Goal: Information Seeking & Learning: Learn about a topic

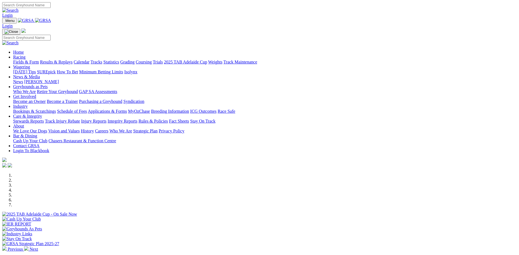
scroll to position [109, 0]
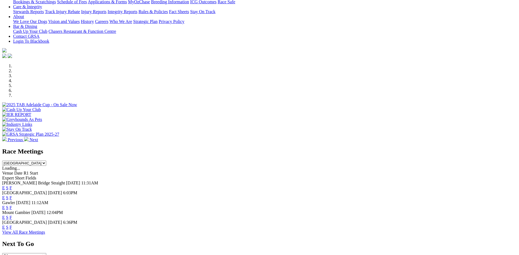
drag, startPoint x: 0, startPoint y: 0, endPoint x: 333, endPoint y: 181, distance: 378.5
click at [12, 225] on link "F" at bounding box center [11, 227] width 2 height 5
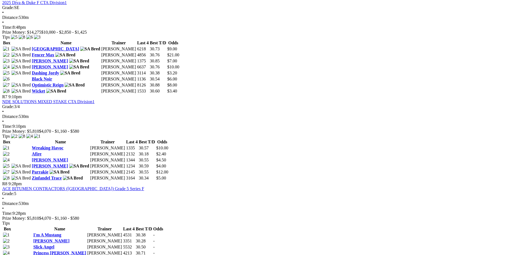
scroll to position [794, 0]
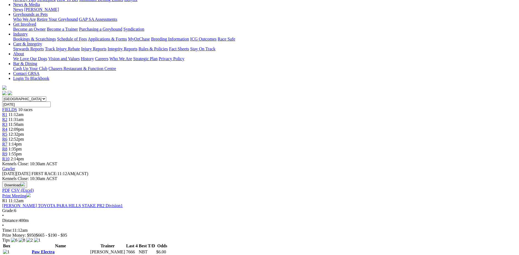
scroll to position [109, 0]
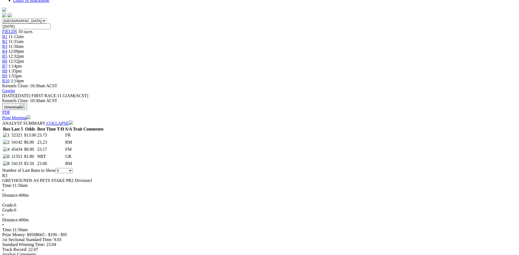
scroll to position [164, 0]
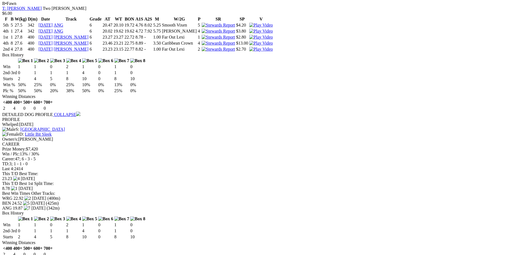
scroll to position [849, 0]
